Goal: Transaction & Acquisition: Purchase product/service

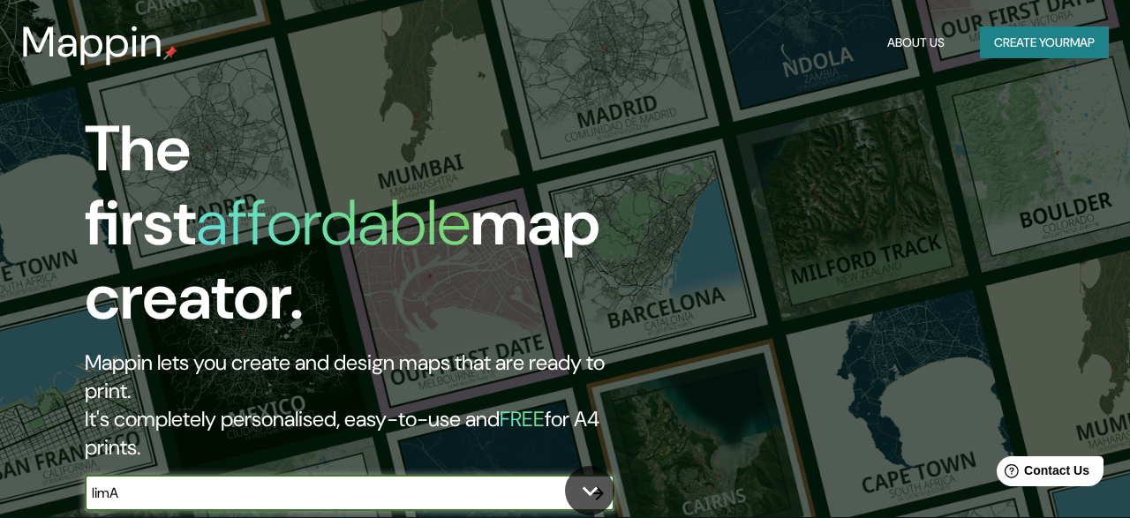
type input "limA"
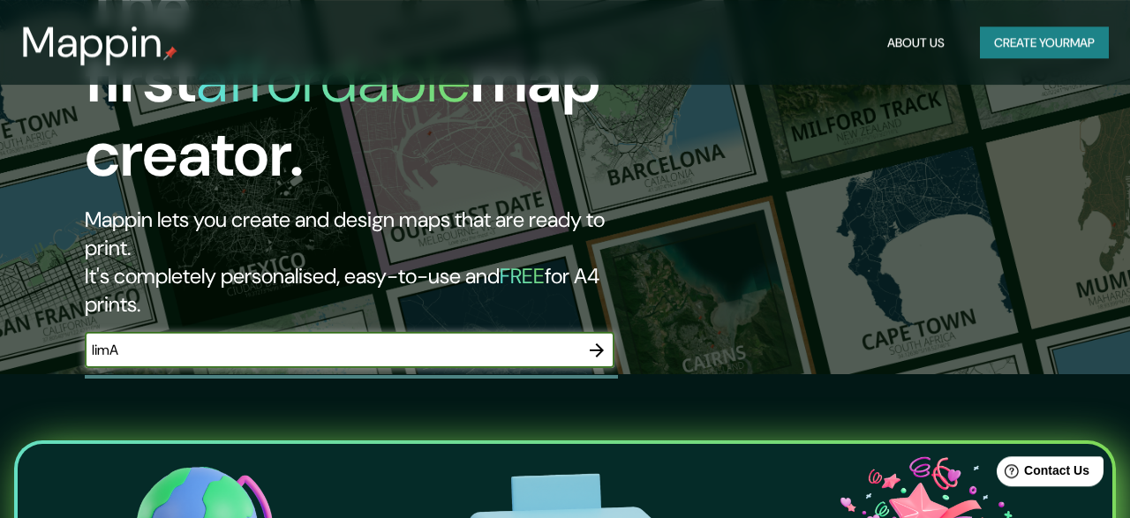
scroll to position [143, 0]
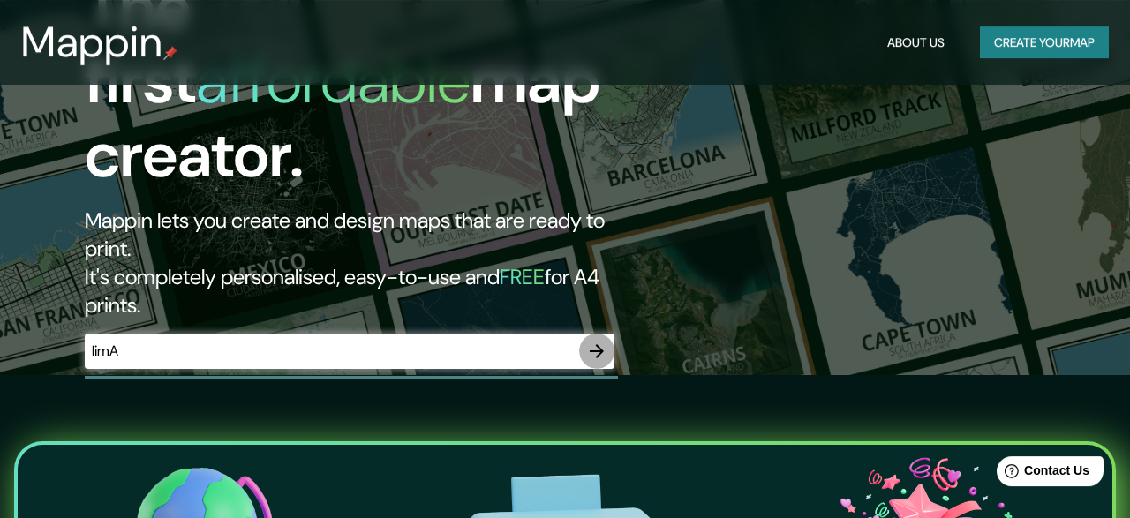
click at [593, 341] on icon "button" at bounding box center [596, 351] width 21 height 21
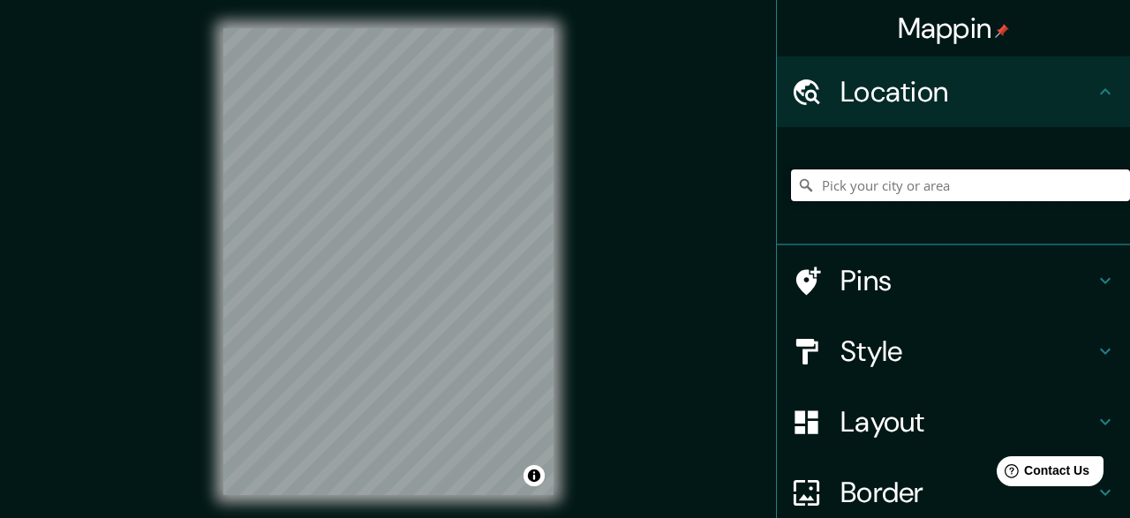
click at [828, 181] on input "Pick your city or area" at bounding box center [960, 185] width 339 height 32
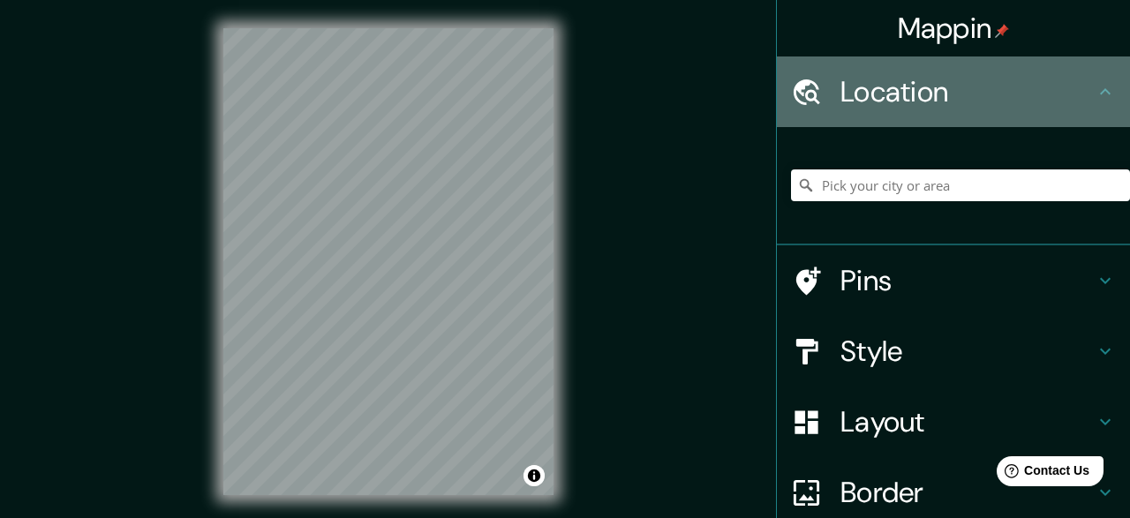
click at [897, 70] on div "Location" at bounding box center [953, 91] width 353 height 71
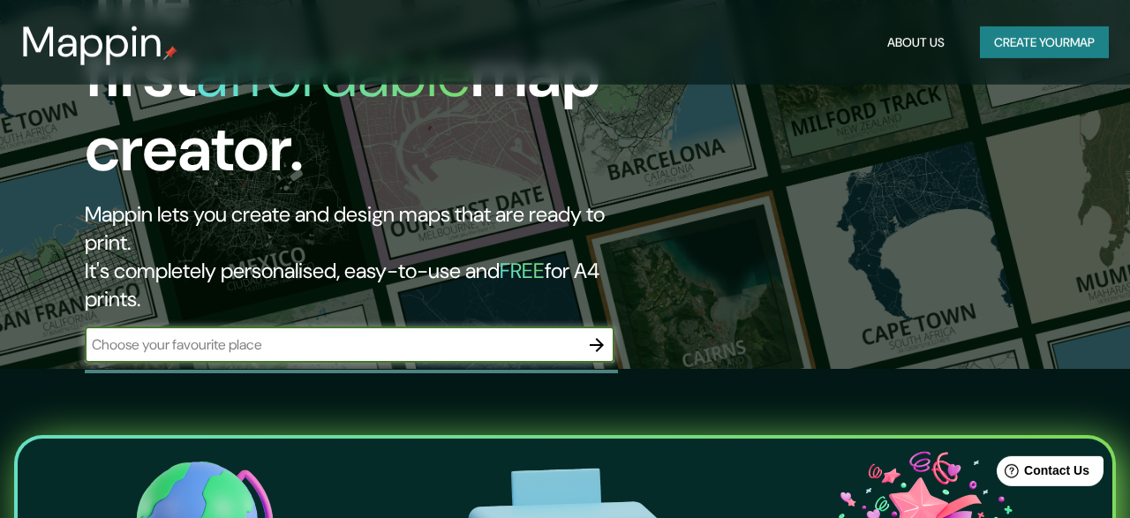
scroll to position [129, 0]
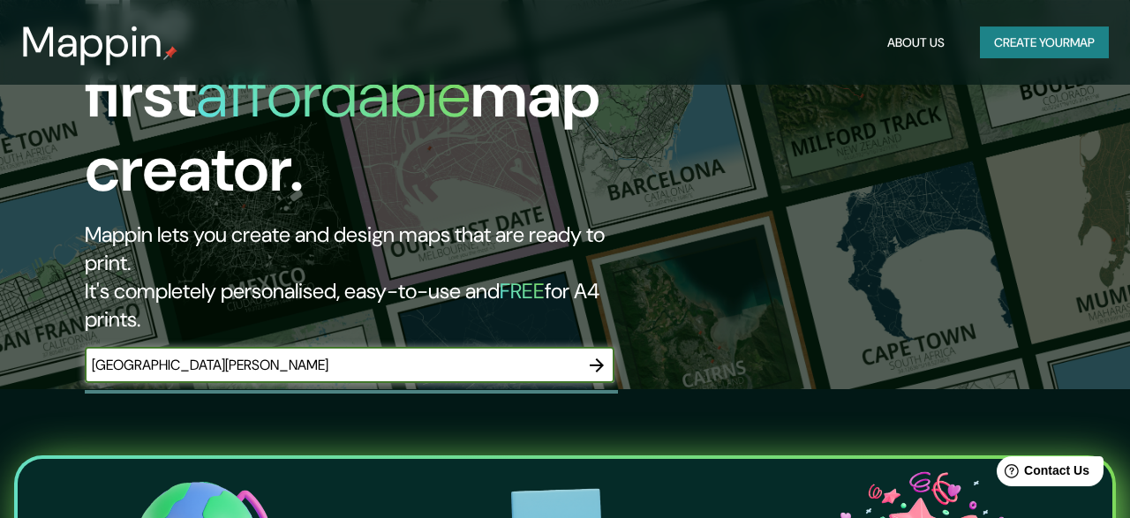
type input "[GEOGRAPHIC_DATA][PERSON_NAME]"
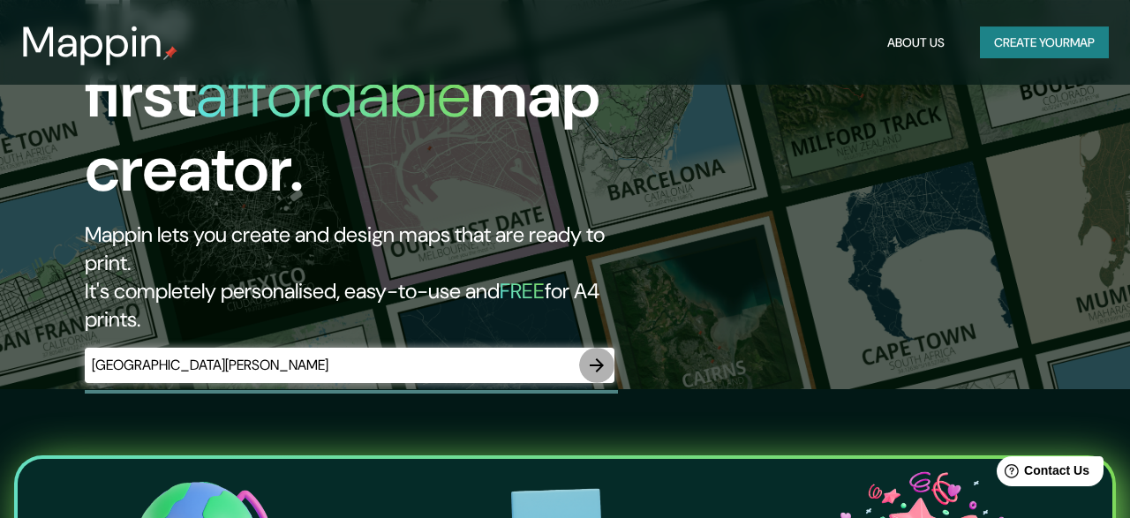
click at [598, 355] on icon "button" at bounding box center [596, 365] width 21 height 21
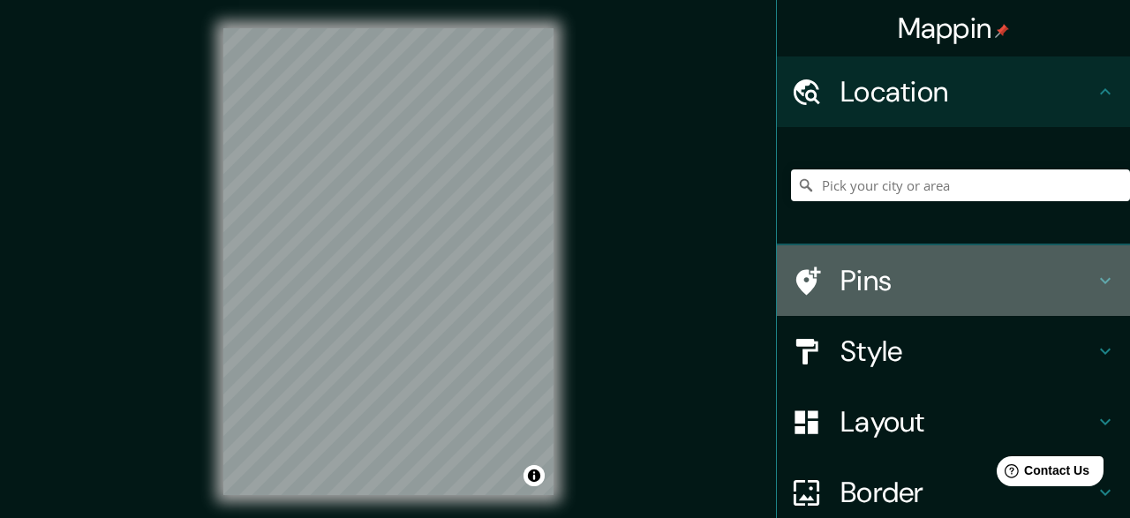
click at [809, 292] on icon at bounding box center [808, 281] width 25 height 28
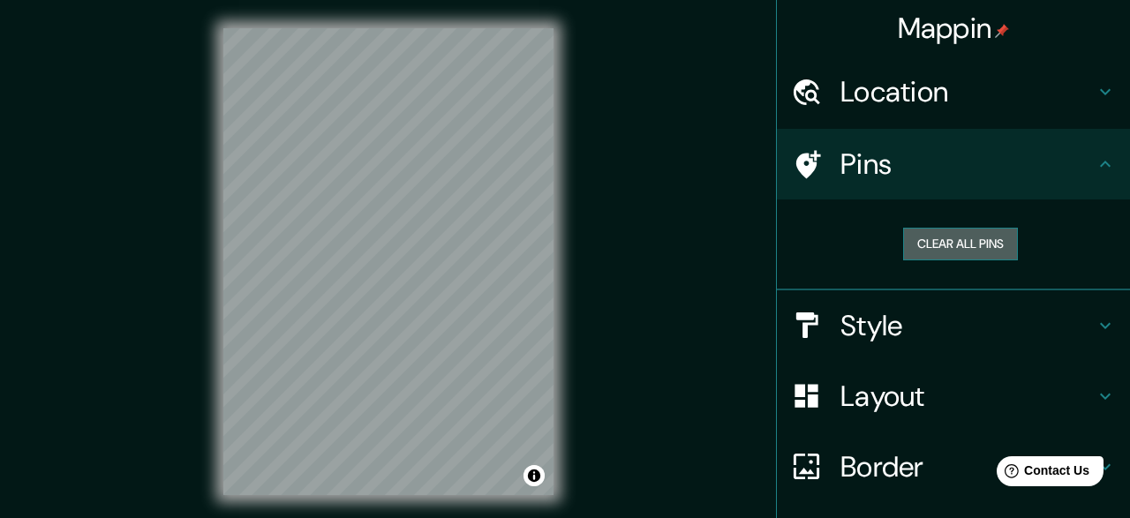
click at [986, 239] on button "Clear all pins" at bounding box center [960, 244] width 115 height 33
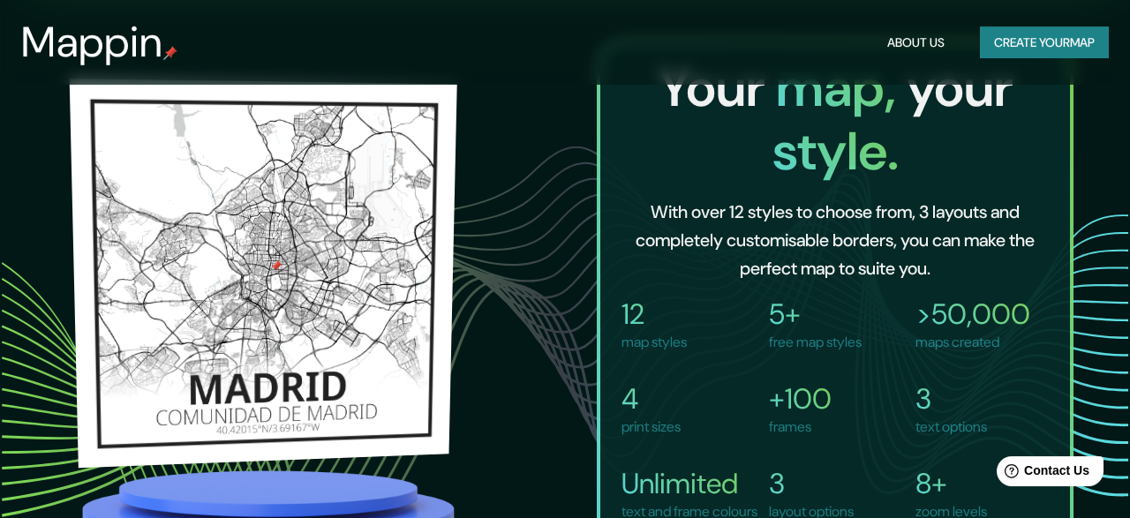
scroll to position [1018, 0]
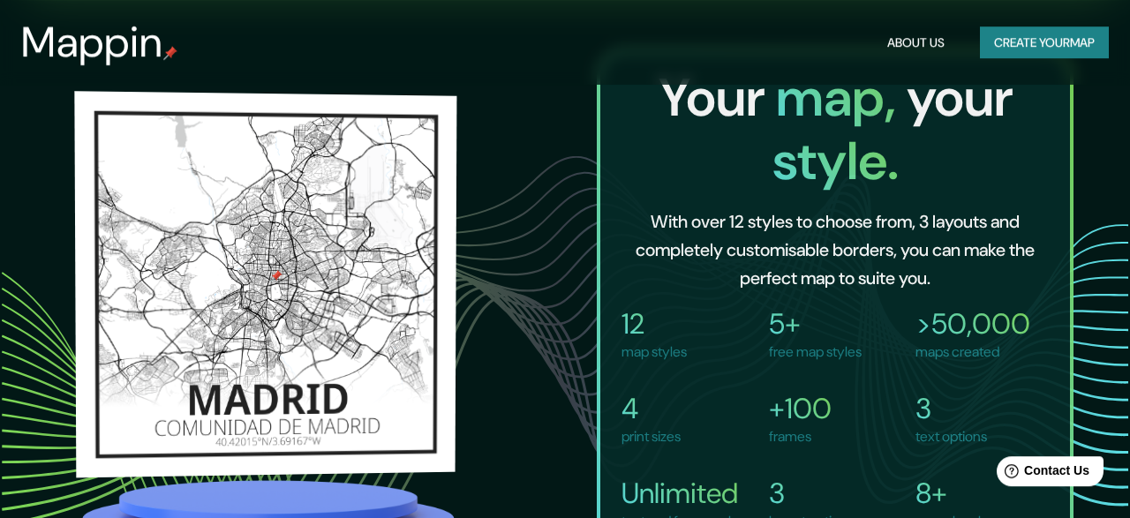
click at [304, 307] on img at bounding box center [265, 281] width 382 height 387
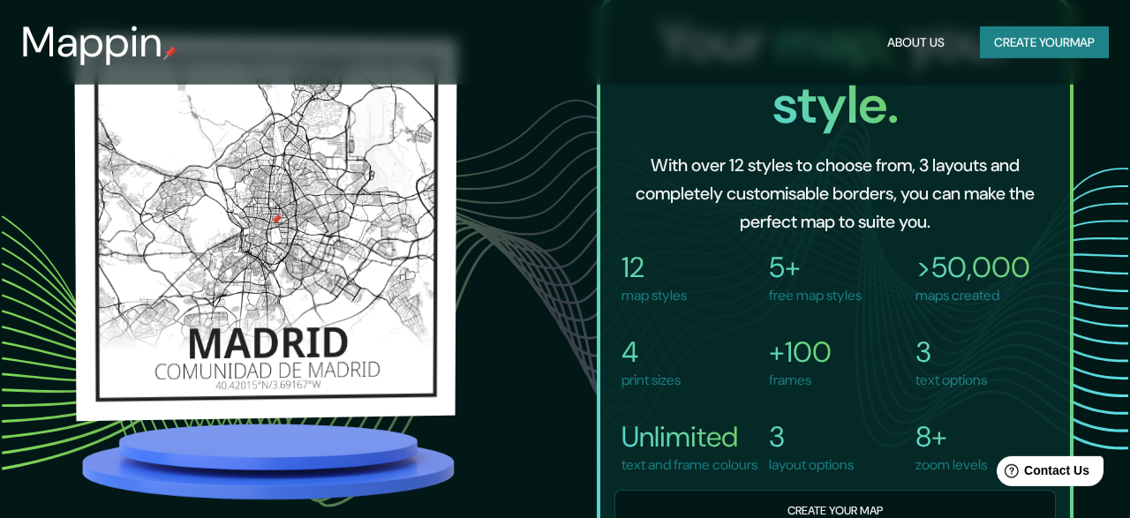
scroll to position [1079, 0]
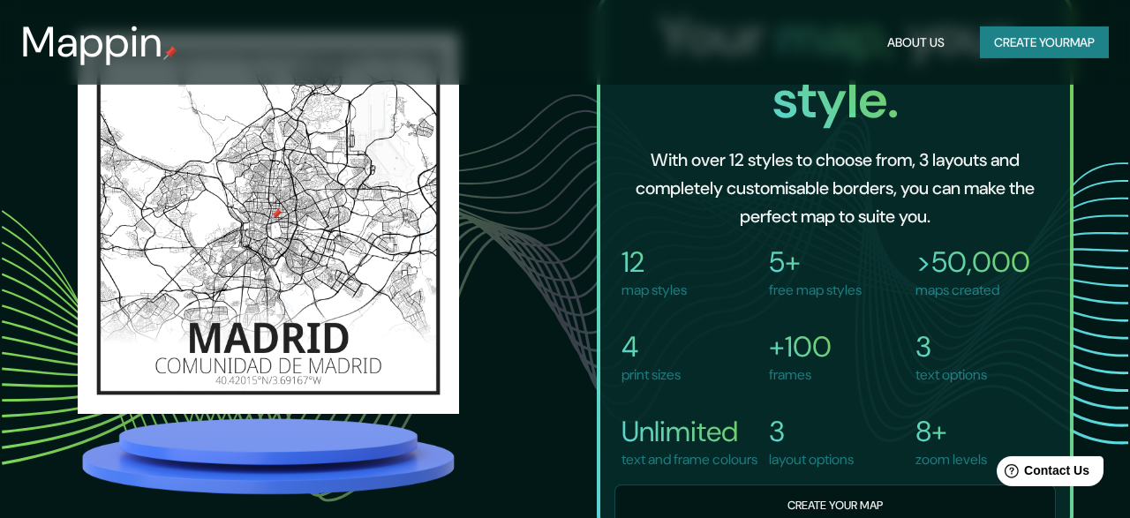
click at [300, 453] on img at bounding box center [268, 456] width 381 height 85
click at [280, 322] on img at bounding box center [268, 205] width 381 height 381
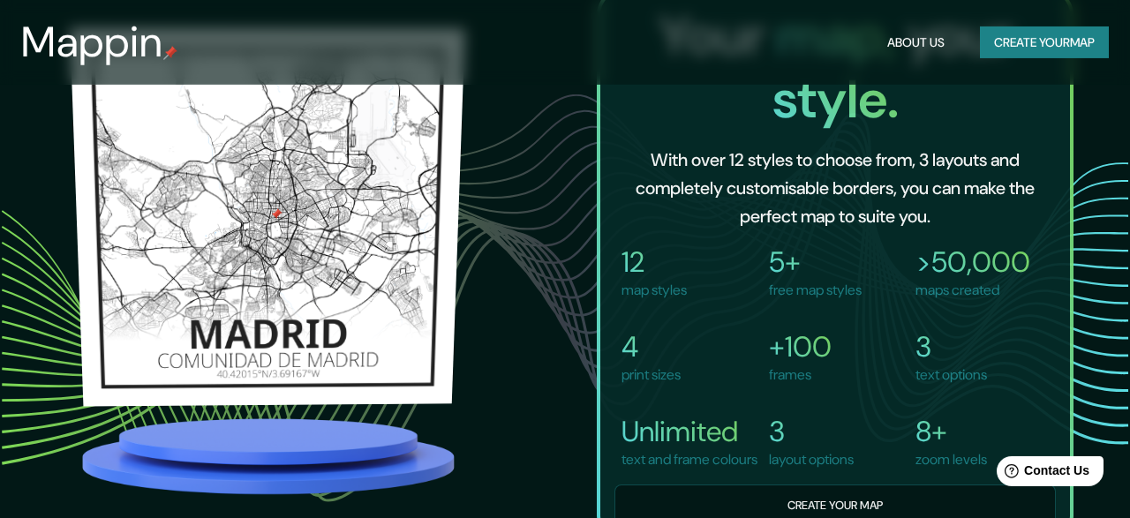
click at [280, 322] on img at bounding box center [267, 208] width 395 height 380
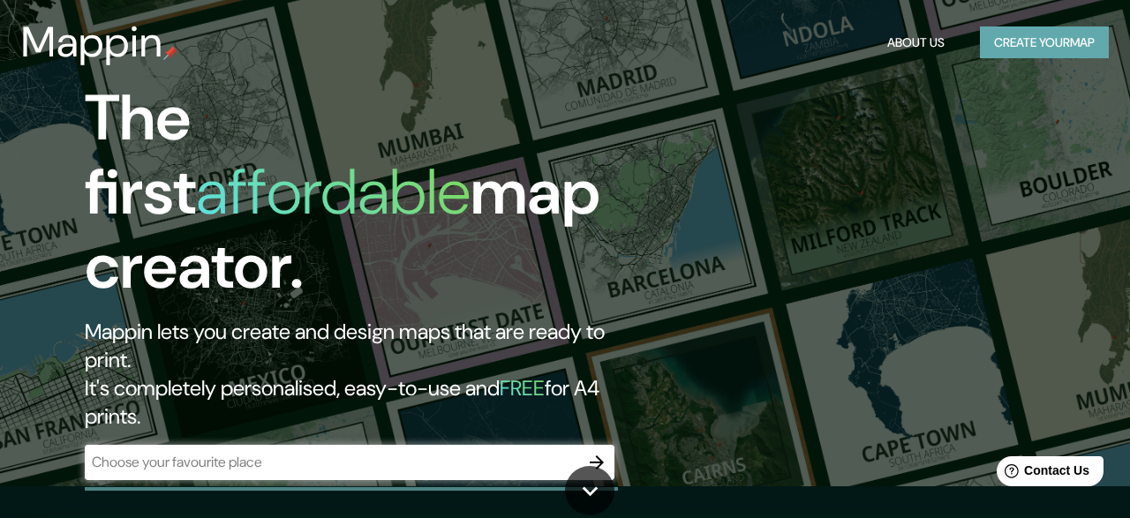
click at [1069, 43] on button "Create your map" at bounding box center [1044, 42] width 129 height 33
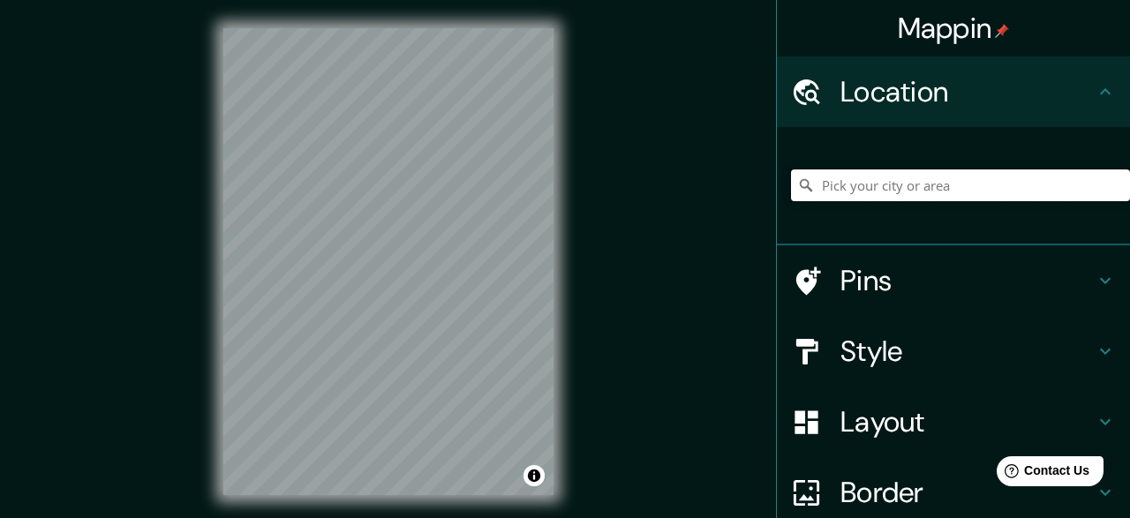
click at [1004, 179] on input "Pick your city or area" at bounding box center [960, 185] width 339 height 32
click at [924, 193] on input "[GEOGRAPHIC_DATA], [GEOGRAPHIC_DATA], [GEOGRAPHIC_DATA]" at bounding box center [960, 185] width 339 height 32
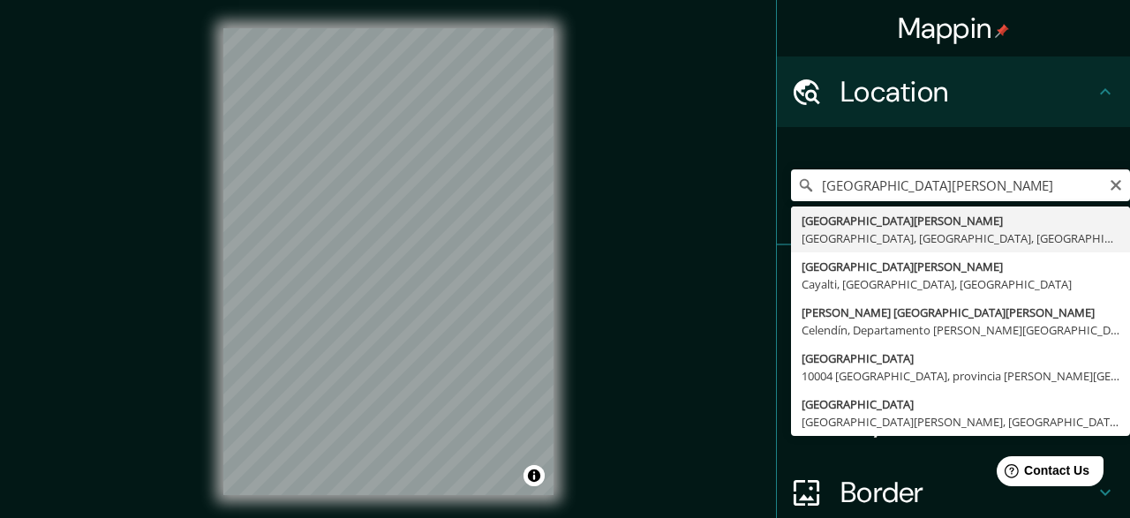
type input "[GEOGRAPHIC_DATA][PERSON_NAME], [GEOGRAPHIC_DATA], [GEOGRAPHIC_DATA], [GEOGRAPH…"
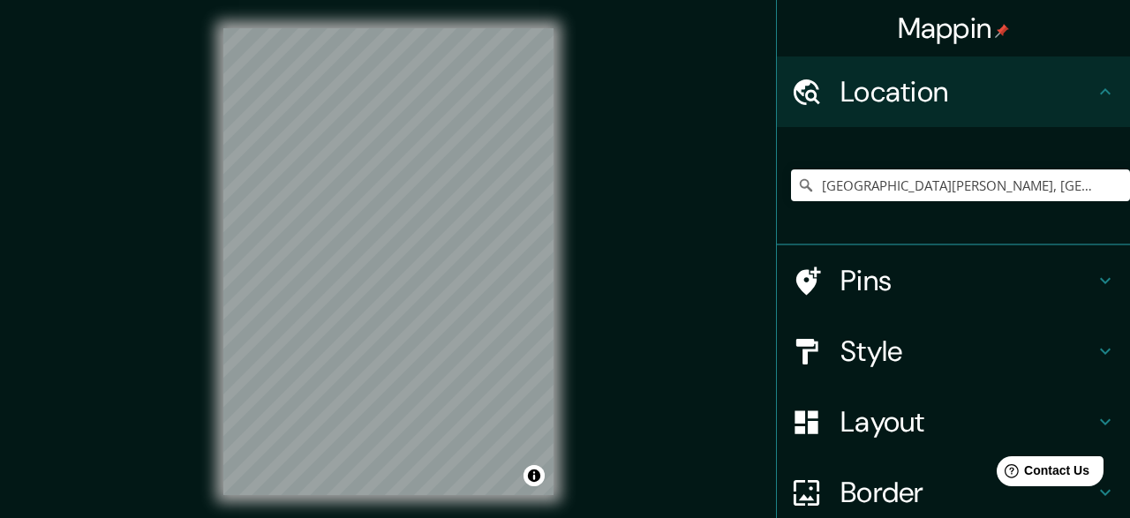
click at [620, 319] on div "Mappin Location [GEOGRAPHIC_DATA][PERSON_NAME], [GEOGRAPHIC_DATA], [GEOGRAPHIC_…" at bounding box center [565, 275] width 1130 height 551
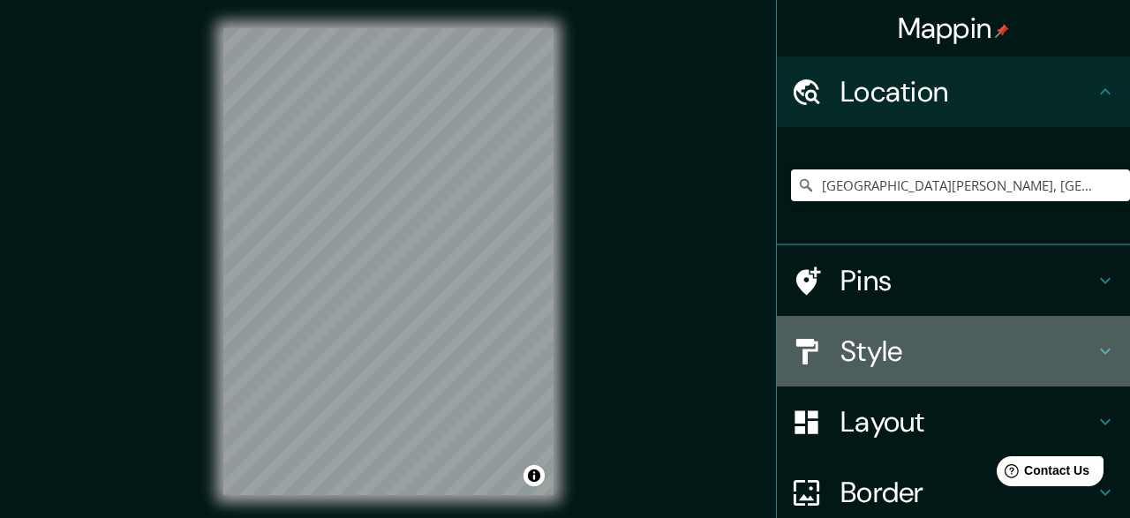
click at [951, 345] on h4 "Style" at bounding box center [967, 351] width 254 height 35
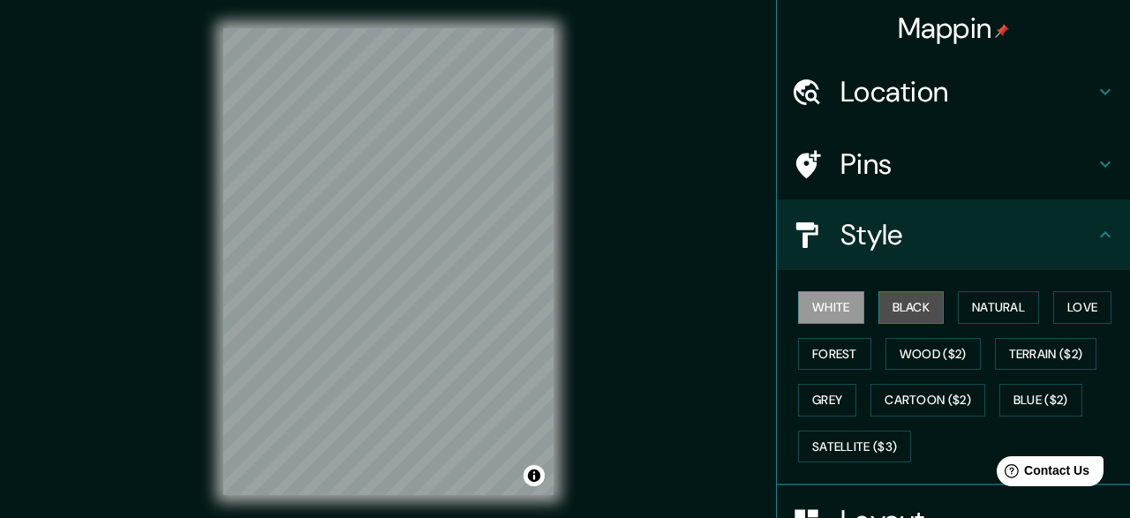
click at [929, 308] on button "Black" at bounding box center [911, 307] width 66 height 33
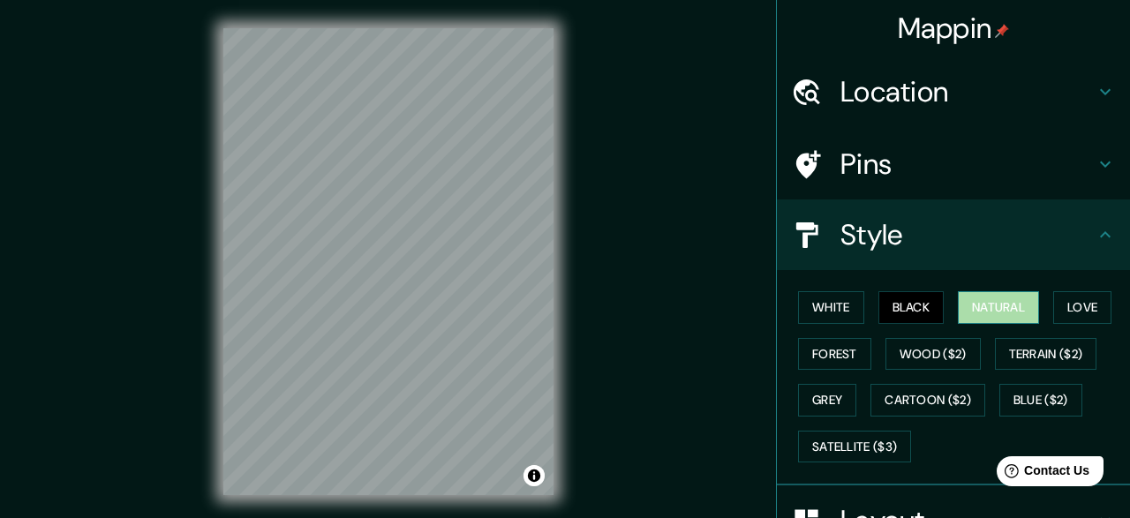
click at [968, 298] on button "Natural" at bounding box center [998, 307] width 81 height 33
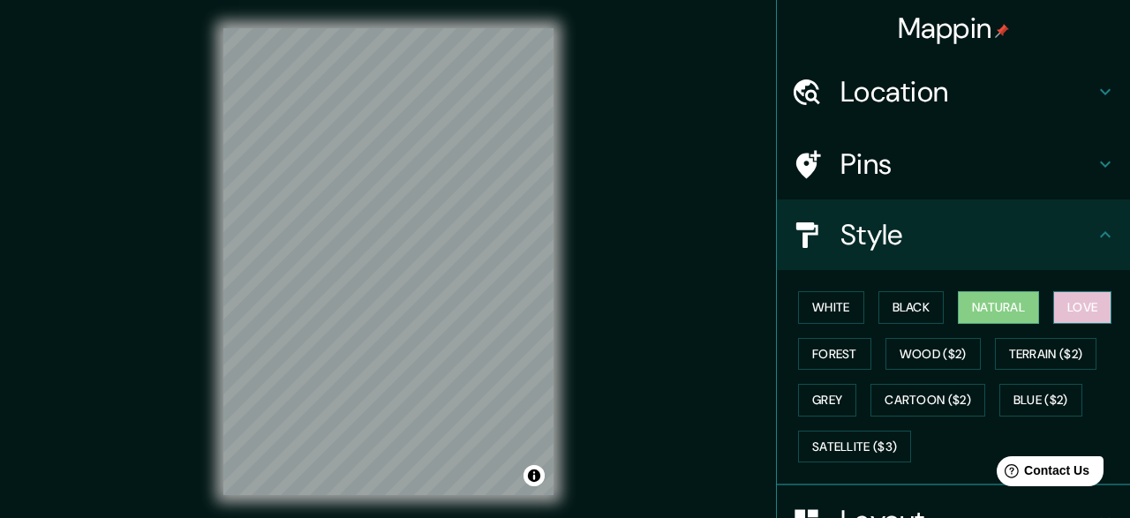
click at [1097, 296] on button "Love" at bounding box center [1082, 307] width 58 height 33
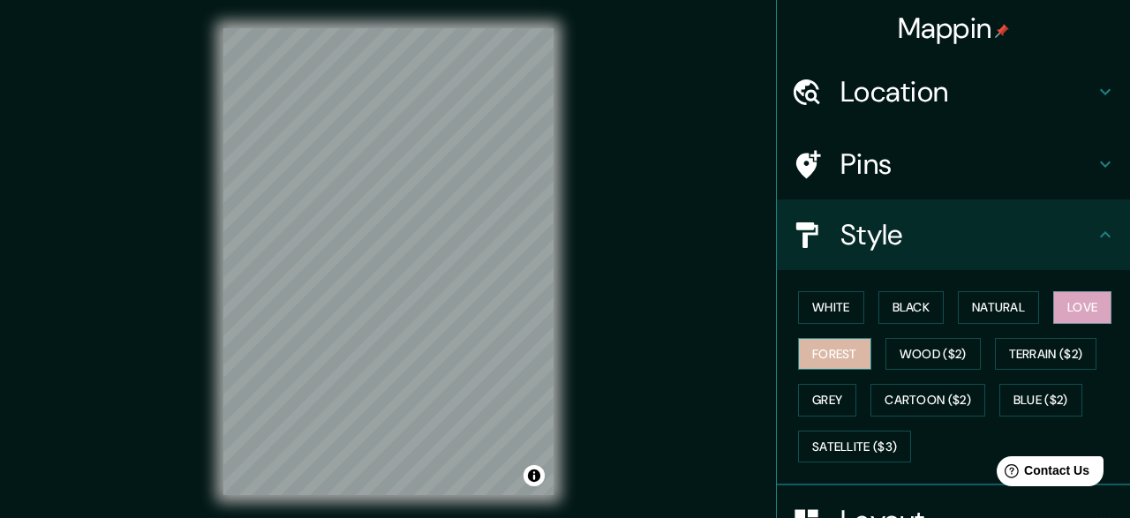
click at [816, 348] on button "Forest" at bounding box center [834, 354] width 73 height 33
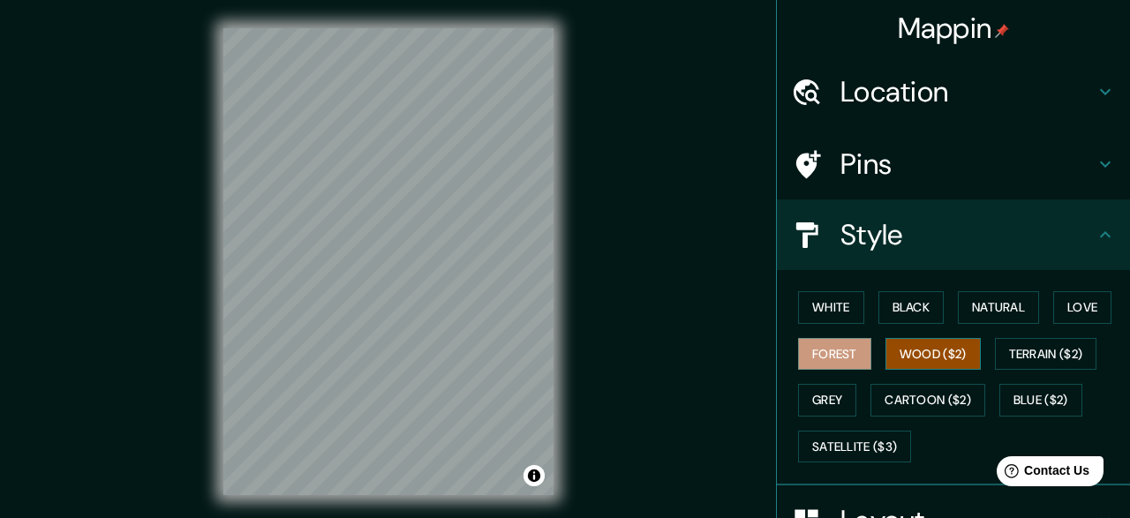
click at [961, 342] on button "Wood ($2)" at bounding box center [932, 354] width 95 height 33
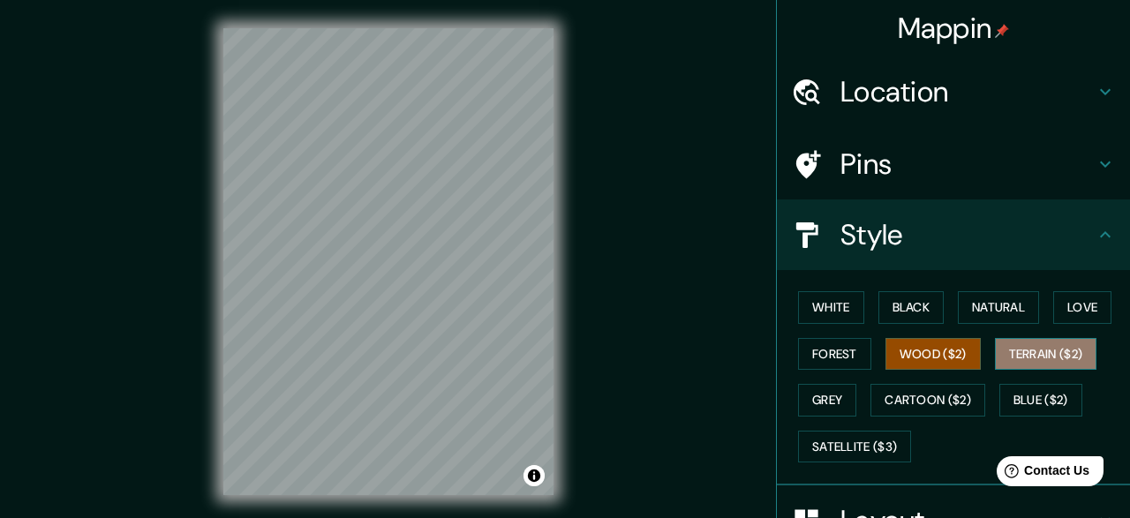
click at [1060, 356] on button "Terrain ($2)" at bounding box center [1046, 354] width 102 height 33
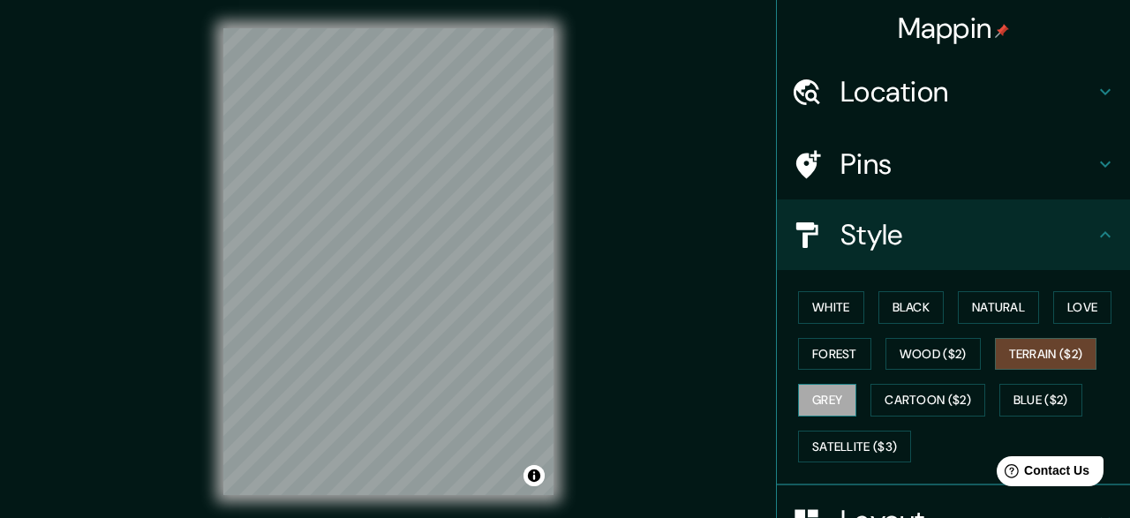
click at [817, 410] on button "Grey" at bounding box center [827, 400] width 58 height 33
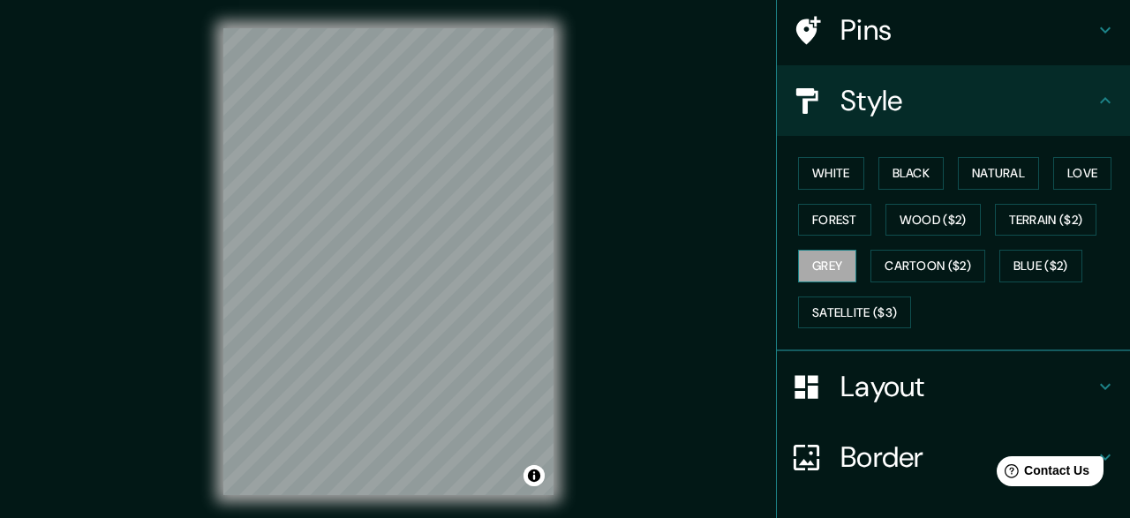
scroll to position [135, 0]
click at [850, 181] on button "White" at bounding box center [831, 172] width 66 height 33
click at [924, 396] on h4 "Layout" at bounding box center [967, 385] width 254 height 35
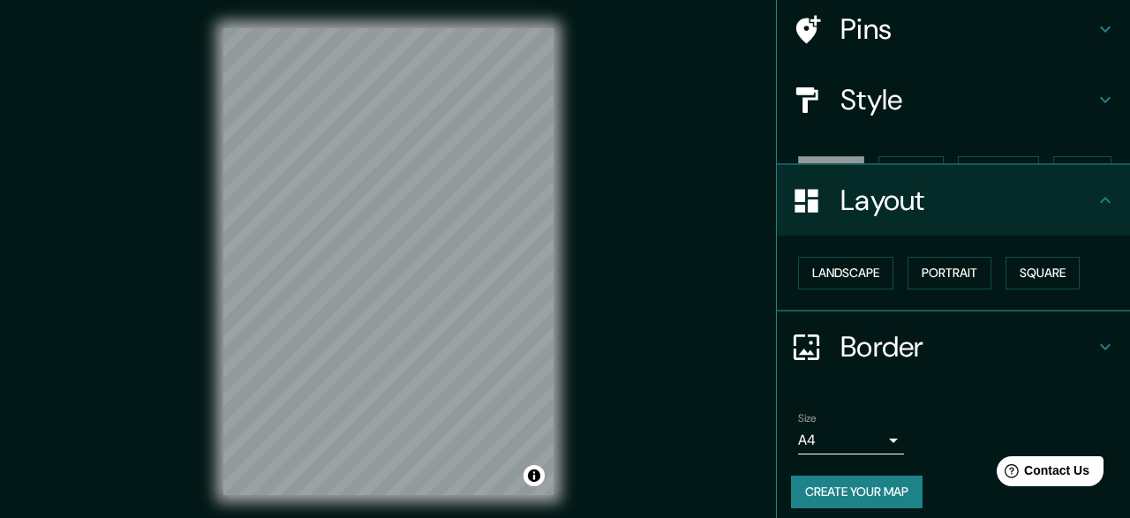
scroll to position [116, 0]
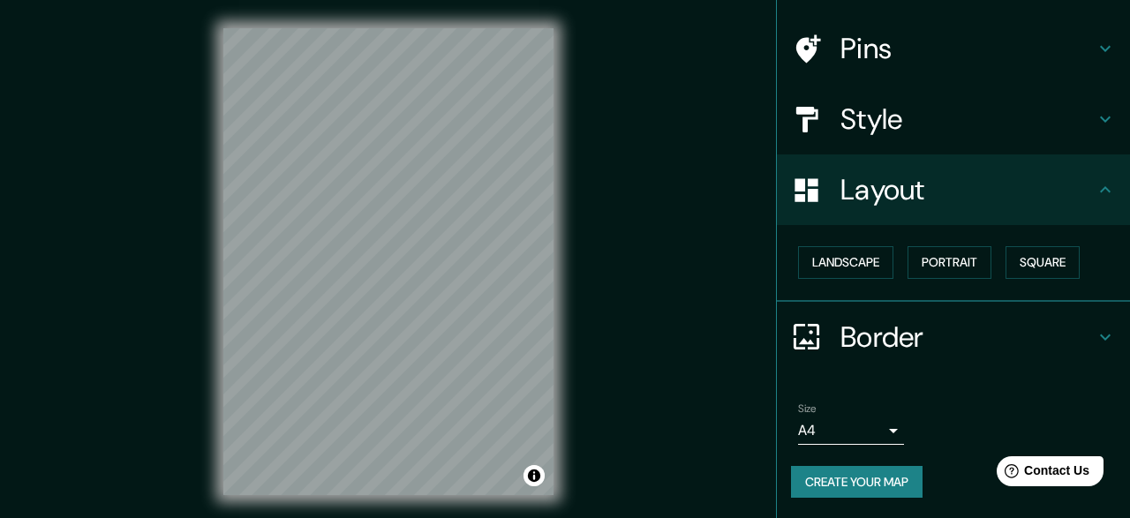
click at [885, 424] on body "Mappin Location San Juan De Miraflores, Lima, Provincia de Lima, Perú Pins Styl…" at bounding box center [565, 259] width 1130 height 518
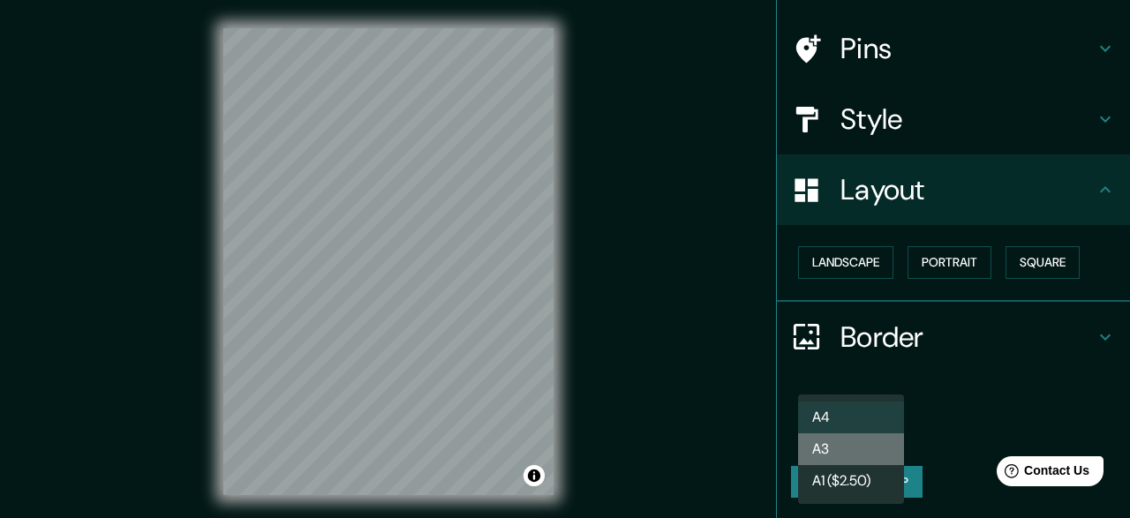
click at [846, 447] on li "A3" at bounding box center [851, 449] width 106 height 32
type input "a4"
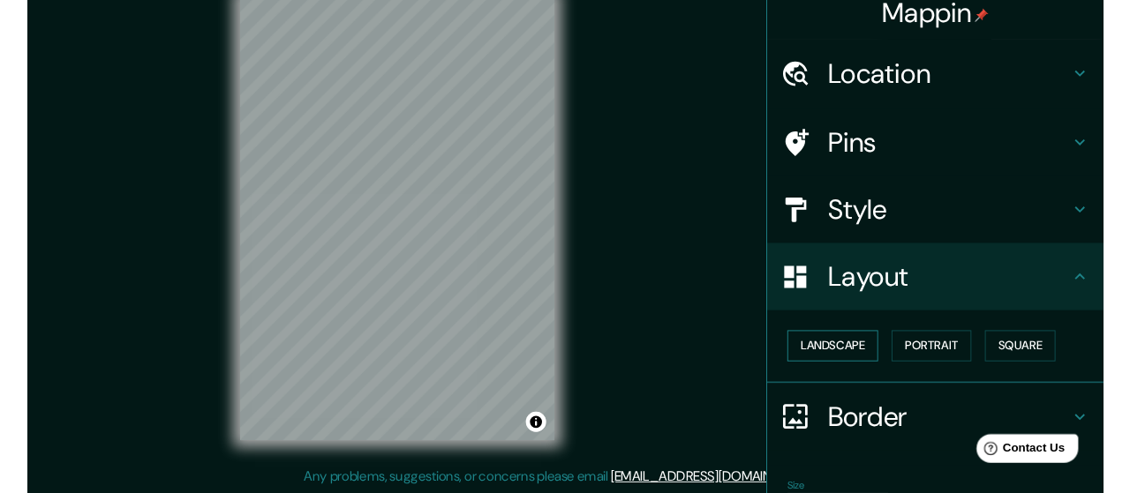
scroll to position [0, 0]
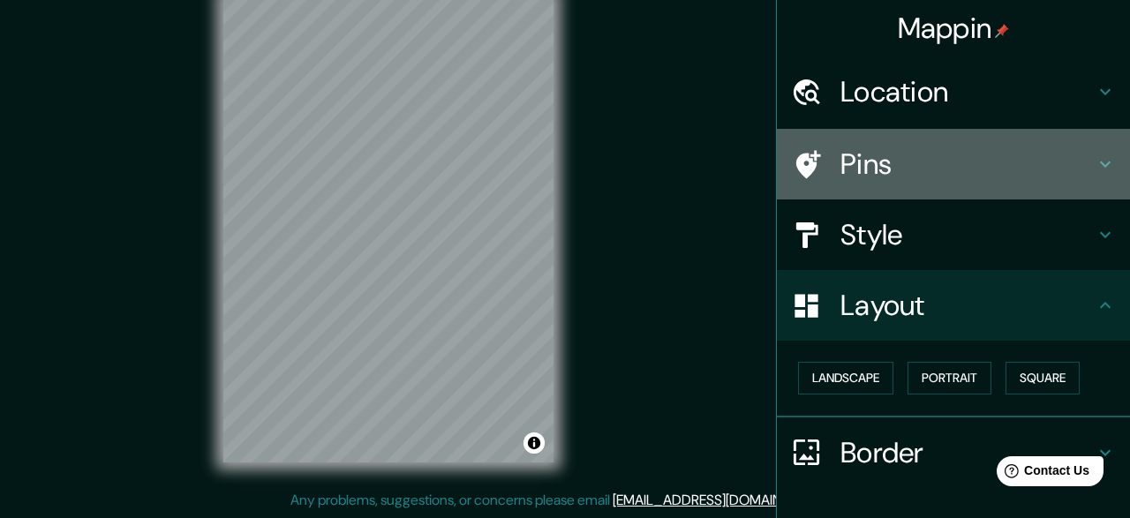
click at [912, 183] on div "Pins" at bounding box center [953, 164] width 353 height 71
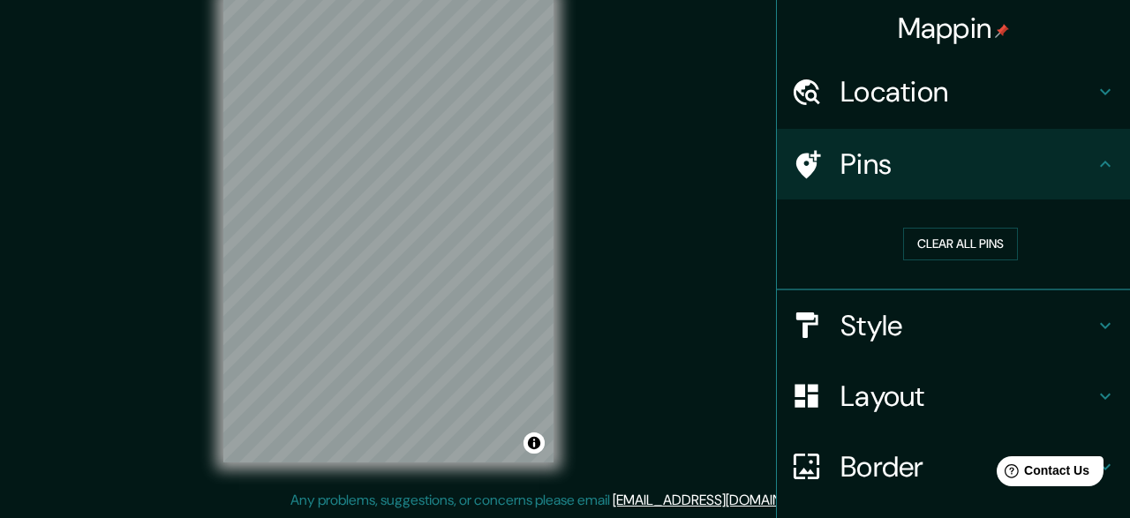
click at [914, 318] on h4 "Style" at bounding box center [967, 325] width 254 height 35
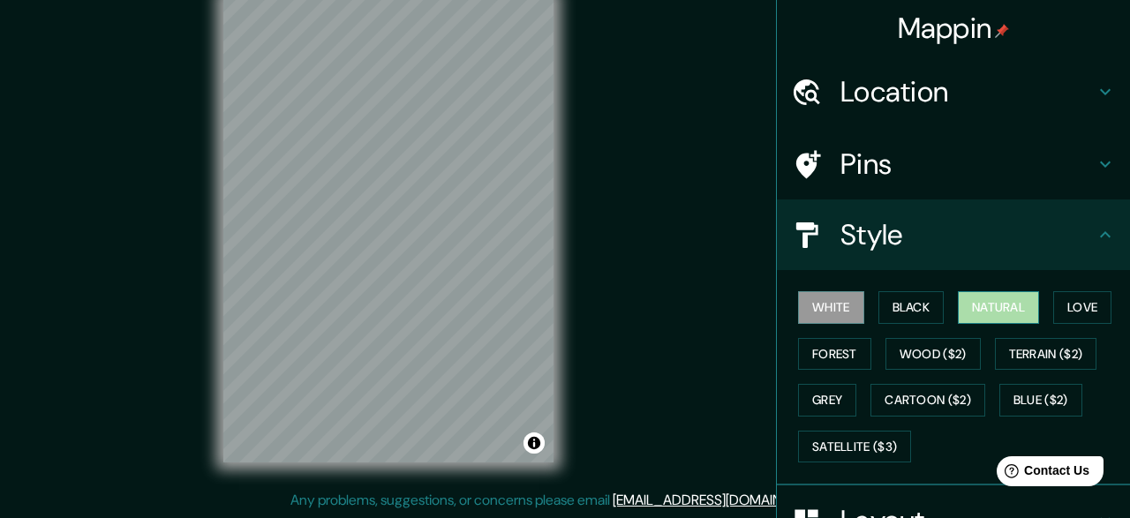
click at [975, 303] on button "Natural" at bounding box center [998, 307] width 81 height 33
